Goal: Transaction & Acquisition: Purchase product/service

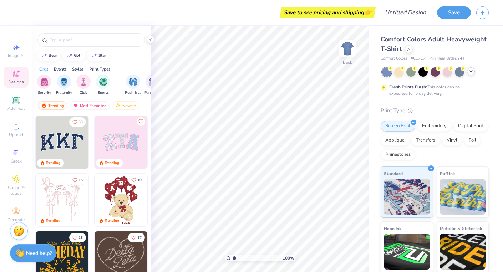
click at [469, 70] on icon at bounding box center [471, 72] width 6 height 6
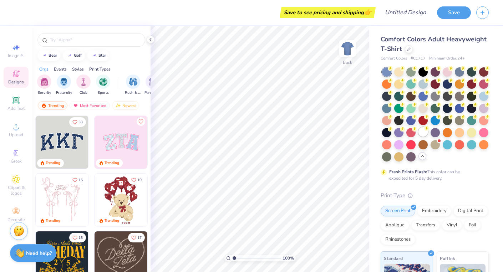
click at [424, 133] on div at bounding box center [423, 131] width 9 height 9
click at [63, 81] on img "filter for Fraternity" at bounding box center [64, 81] width 8 height 8
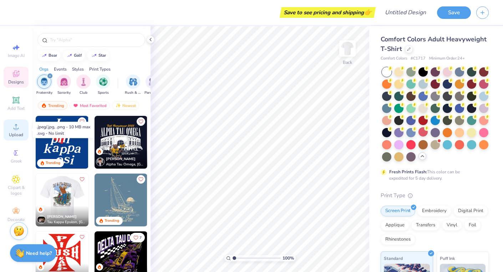
click at [15, 130] on circle at bounding box center [16, 129] width 4 height 4
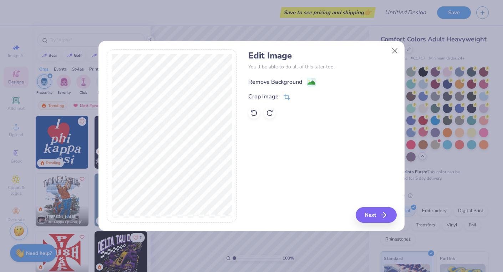
click at [312, 81] on image at bounding box center [312, 83] width 8 height 8
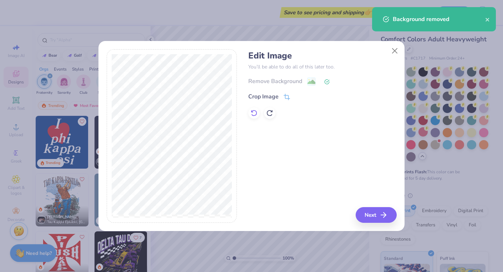
click at [255, 111] on icon at bounding box center [254, 113] width 7 height 7
click at [380, 215] on button "Next" at bounding box center [377, 215] width 41 height 16
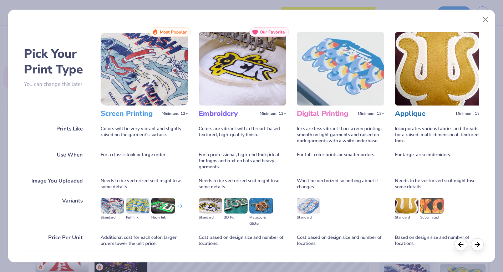
scroll to position [48, 0]
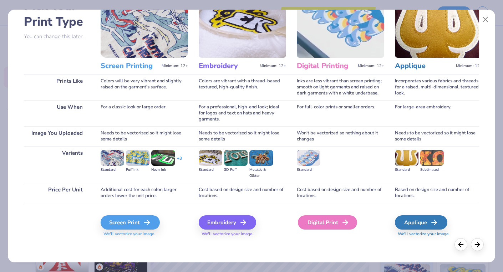
click at [333, 223] on div "Digital Print" at bounding box center [327, 223] width 59 height 14
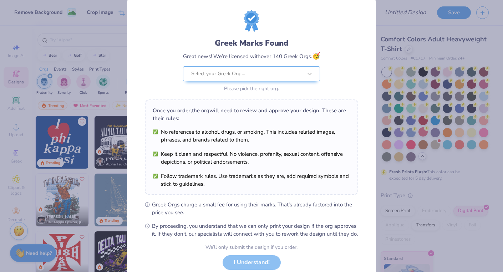
scroll to position [0, 0]
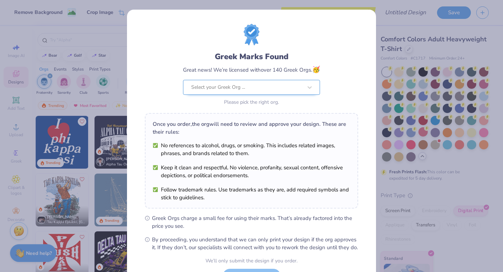
click at [283, 89] on div at bounding box center [246, 87] width 111 height 9
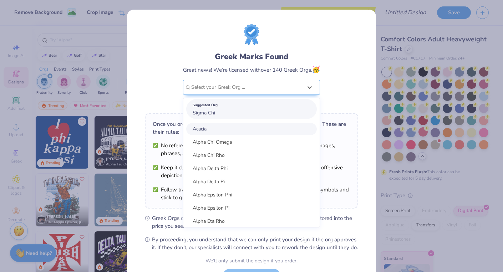
click at [268, 110] on div "Suggested Org Sigma Chi" at bounding box center [251, 109] width 131 height 20
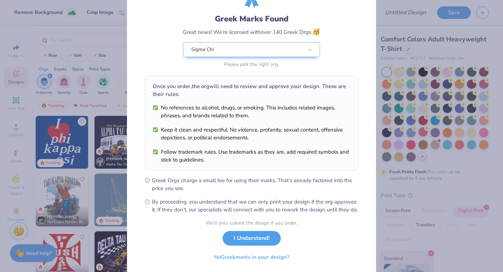
scroll to position [62, 0]
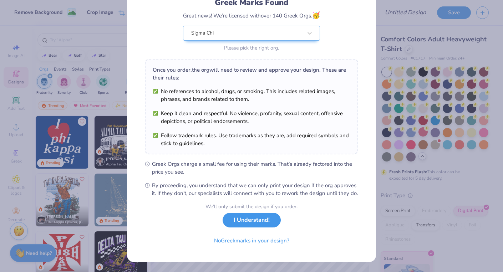
click at [257, 220] on button "I Understand!" at bounding box center [252, 220] width 58 height 15
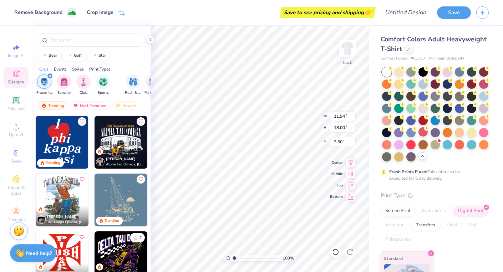
scroll to position [0, 0]
click at [351, 47] on img at bounding box center [347, 48] width 29 height 29
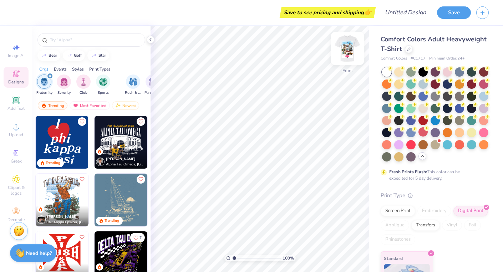
click at [346, 45] on img at bounding box center [347, 48] width 29 height 29
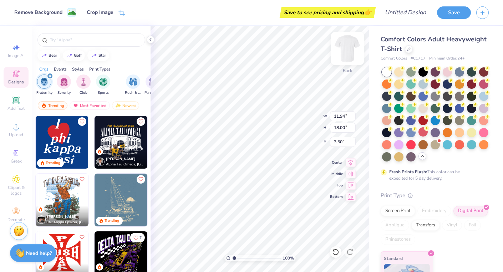
click at [347, 47] on div "100 % Back W 11.94 11.94 " H 18.00 18.00 " Y 3.50 3.50 " Center Middle Top Bott…" at bounding box center [260, 149] width 219 height 246
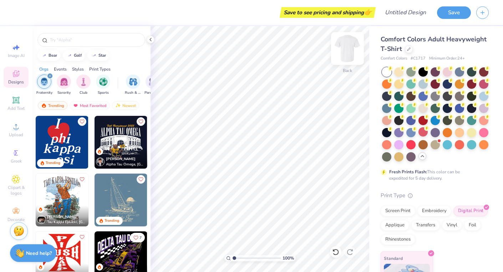
click at [346, 46] on img at bounding box center [347, 48] width 29 height 29
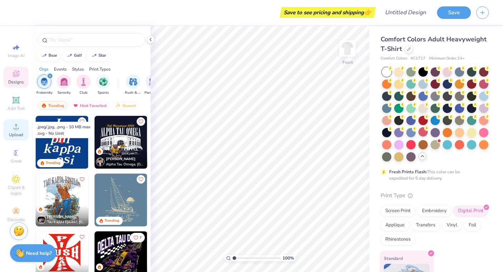
click at [14, 132] on span "Upload" at bounding box center [16, 135] width 14 height 6
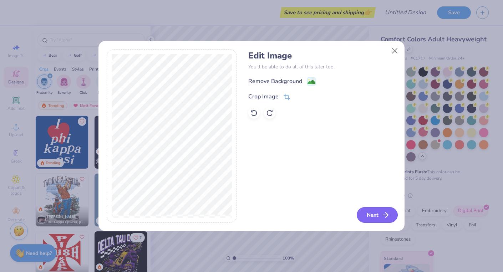
click at [374, 216] on button "Next" at bounding box center [377, 215] width 41 height 16
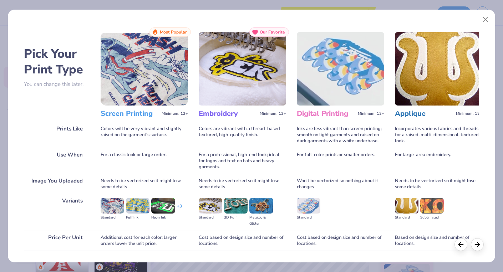
click at [347, 68] on img at bounding box center [340, 69] width 87 height 74
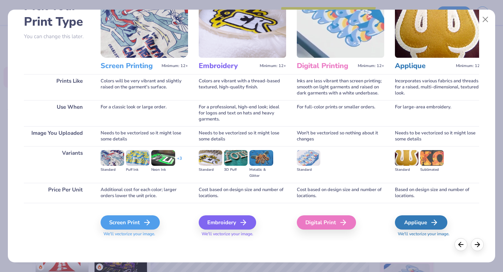
click at [328, 229] on div "Digital Print" at bounding box center [326, 223] width 59 height 14
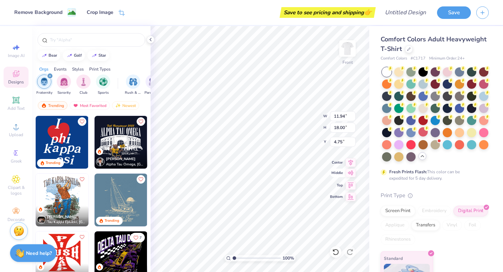
click at [353, 173] on icon at bounding box center [351, 173] width 6 height 5
click at [351, 164] on icon at bounding box center [351, 161] width 10 height 9
click at [352, 186] on icon at bounding box center [351, 184] width 10 height 9
click at [351, 174] on icon at bounding box center [351, 173] width 10 height 9
type input "4.75"
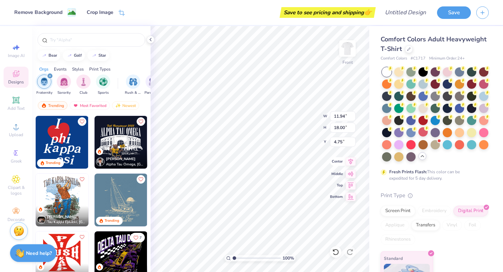
click at [351, 163] on icon at bounding box center [351, 161] width 5 height 6
click at [351, 173] on icon at bounding box center [351, 173] width 6 height 5
click at [421, 109] on div at bounding box center [423, 107] width 9 height 9
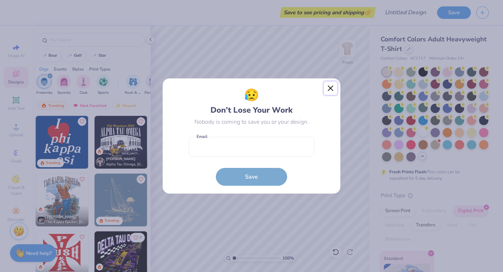
click at [331, 86] on button "Close" at bounding box center [331, 89] width 14 height 14
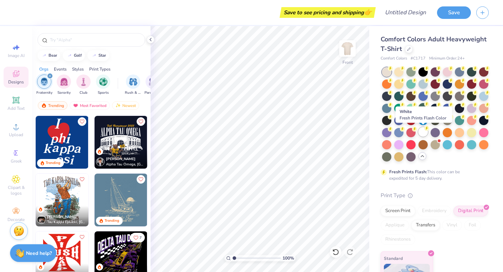
click at [423, 132] on div at bounding box center [423, 131] width 9 height 9
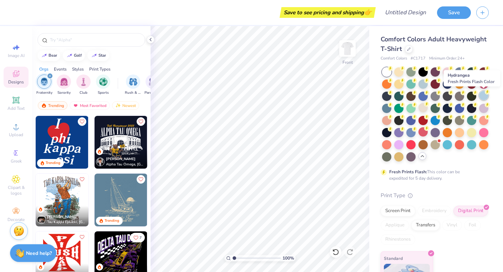
click at [485, 97] on div at bounding box center [483, 95] width 9 height 9
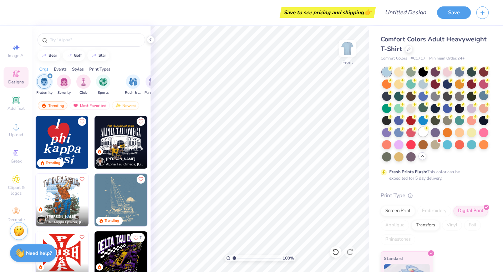
click at [423, 134] on div at bounding box center [423, 131] width 9 height 9
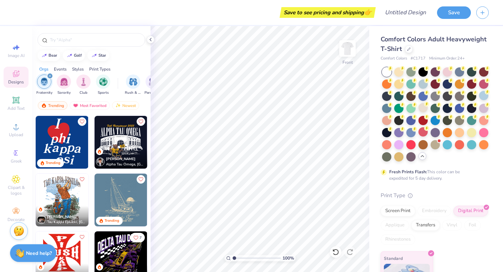
click at [422, 156] on polyline at bounding box center [422, 156] width 3 height 1
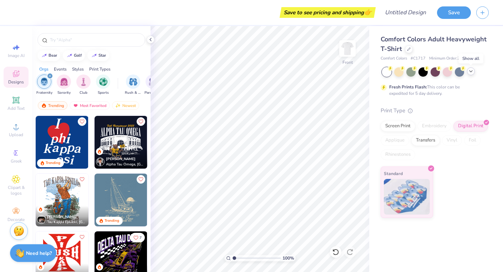
click at [472, 72] on icon at bounding box center [471, 72] width 6 height 6
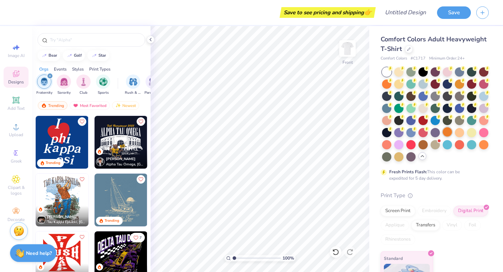
click at [445, 131] on div at bounding box center [447, 131] width 9 height 9
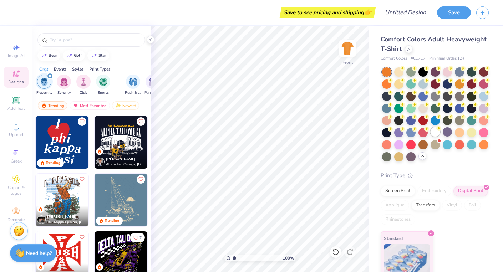
click at [435, 132] on div at bounding box center [435, 131] width 9 height 9
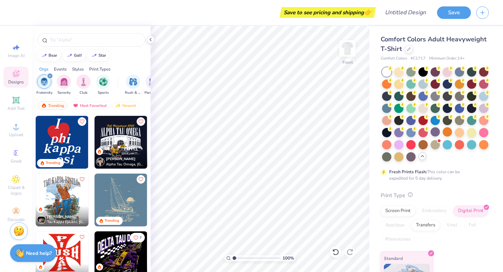
scroll to position [31, 0]
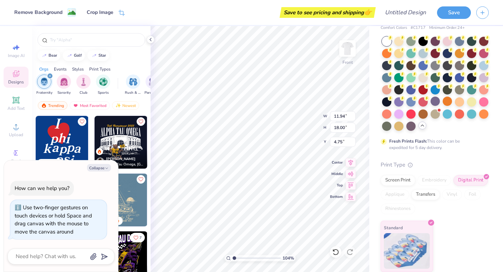
type input "1"
drag, startPoint x: 235, startPoint y: 258, endPoint x: 231, endPoint y: 263, distance: 5.6
click at [233, 262] on input "range" at bounding box center [257, 258] width 48 height 6
click at [95, 168] on button "Collapse" at bounding box center [99, 167] width 24 height 7
type textarea "x"
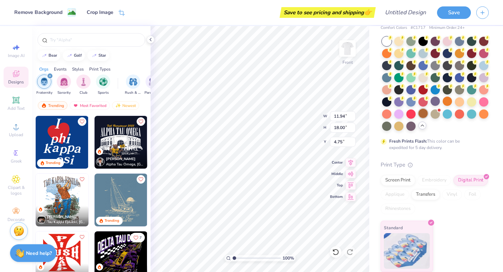
scroll to position [0, 0]
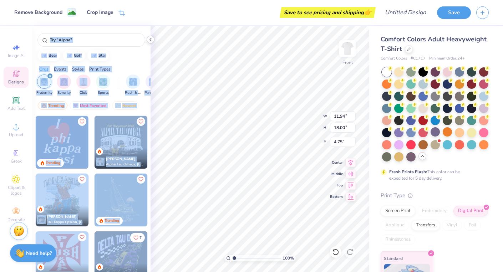
click at [150, 43] on div "Remove Background Crop Image Save to see pricing and shipping 👉 Design Title Sa…" at bounding box center [251, 136] width 503 height 272
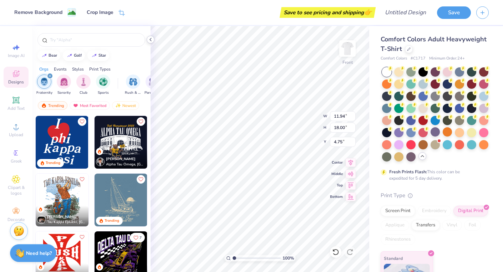
click at [150, 39] on icon at bounding box center [151, 40] width 6 height 6
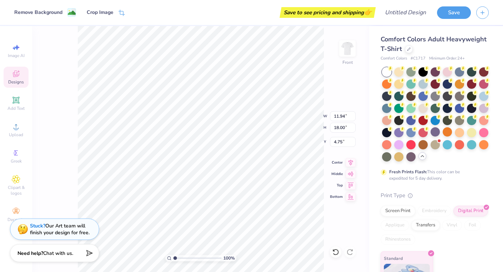
click at [72, 184] on div "100 % Front W 11.94 11.94 " H 18.00 18.00 " Y 4.75 4.75 " Center Middle Top Bot…" at bounding box center [200, 149] width 337 height 246
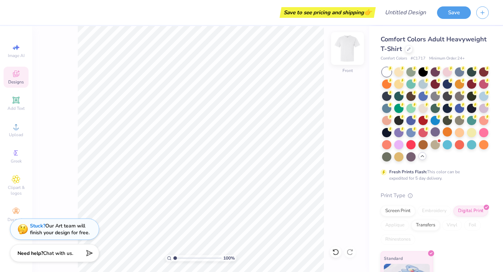
click at [352, 54] on img at bounding box center [347, 48] width 29 height 29
click at [14, 54] on span "Image AI" at bounding box center [16, 56] width 17 height 6
select select "4"
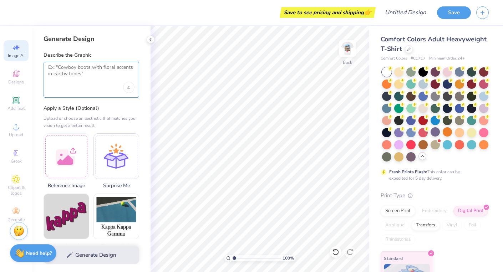
click at [86, 70] on textarea at bounding box center [91, 73] width 86 height 18
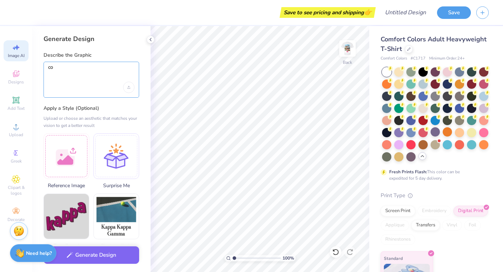
type textarea "c"
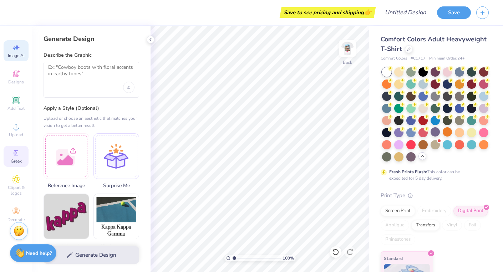
click at [11, 158] on div "Greek" at bounding box center [16, 156] width 25 height 21
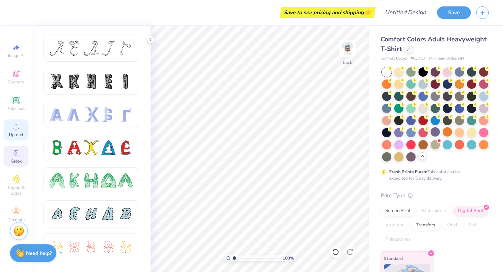
click at [25, 122] on div "Upload" at bounding box center [16, 130] width 25 height 21
click at [16, 54] on span "Image AI" at bounding box center [16, 56] width 17 height 6
select select "4"
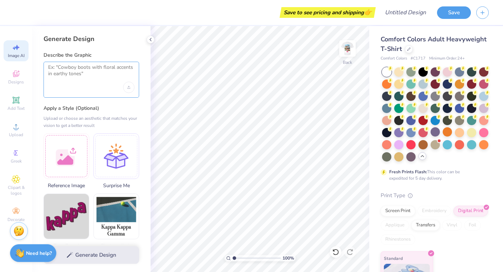
click at [90, 72] on textarea at bounding box center [91, 73] width 86 height 18
click at [58, 172] on div at bounding box center [67, 155] width 46 height 46
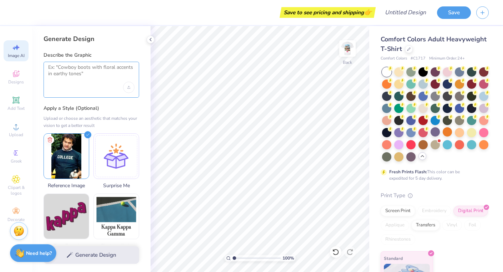
click at [74, 80] on textarea at bounding box center [91, 73] width 86 height 18
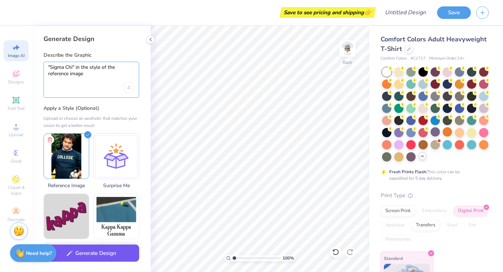
type textarea ""Sigma Chi" in the style of the reference image"
click at [112, 254] on button "Generate Design" at bounding box center [92, 253] width 96 height 17
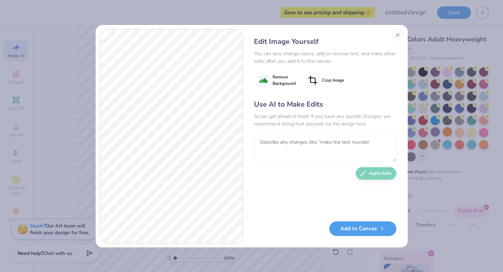
click at [285, 141] on textarea at bounding box center [325, 148] width 142 height 28
type textarea "put it on one line"
click at [379, 177] on button "Apply Edits" at bounding box center [376, 172] width 41 height 12
